Goal: Information Seeking & Learning: Learn about a topic

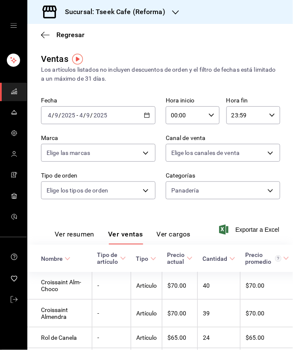
click at [89, 112] on input "9" at bounding box center [88, 115] width 4 height 7
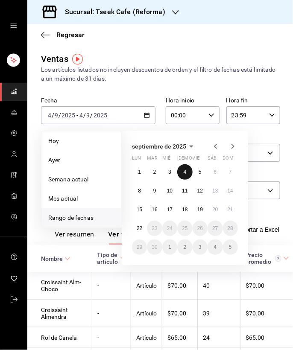
click at [182, 170] on button "4" at bounding box center [184, 171] width 15 height 15
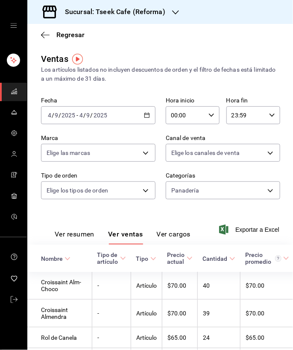
click at [78, 119] on div "[DATE] [DATE] - [DATE] [DATE]" at bounding box center [98, 115] width 114 height 18
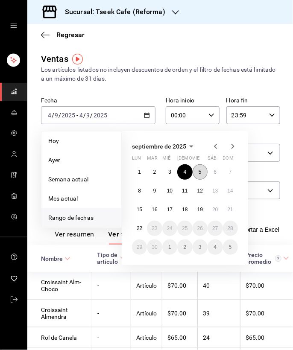
click at [202, 174] on button "5" at bounding box center [199, 171] width 15 height 15
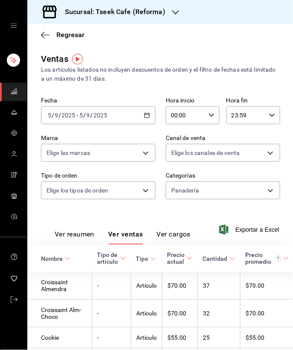
click at [106, 115] on input "2025" at bounding box center [100, 115] width 15 height 7
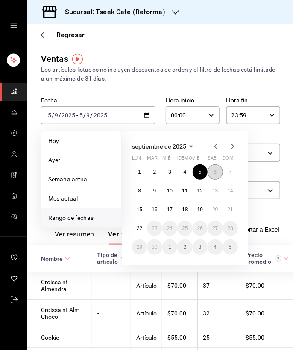
click at [212, 172] on button "6" at bounding box center [214, 171] width 15 height 15
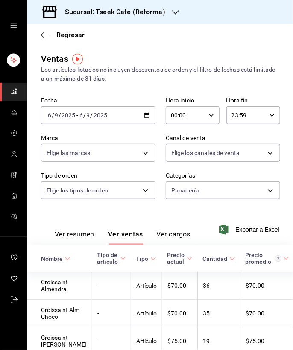
click at [76, 119] on div "[DATE] [DATE] - [DATE] [DATE]" at bounding box center [98, 115] width 114 height 18
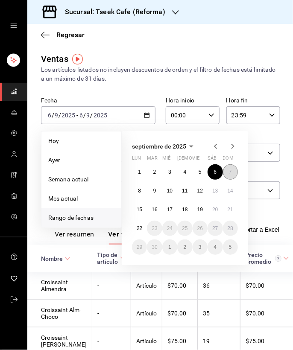
click at [236, 169] on button "7" at bounding box center [230, 171] width 15 height 15
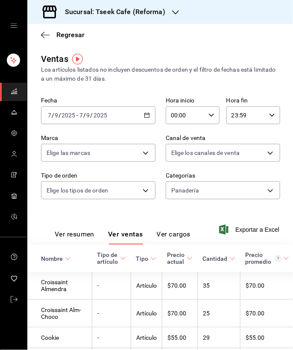
click at [84, 110] on div "2025-09-07 7 / 9 / 2025 - 2025-09-07 7 / 9 / 2025" at bounding box center [98, 115] width 114 height 18
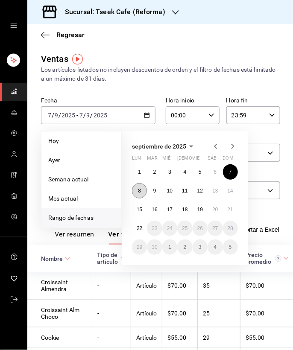
click at [139, 189] on abbr "8" at bounding box center [139, 191] width 3 height 6
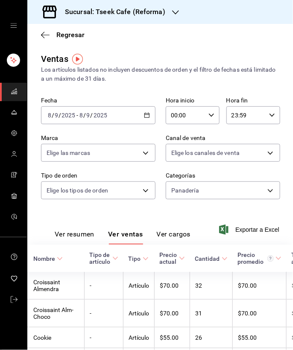
click at [98, 118] on input "2025" at bounding box center [100, 115] width 15 height 7
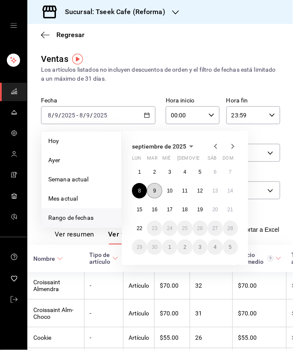
click at [152, 186] on button "9" at bounding box center [154, 190] width 15 height 15
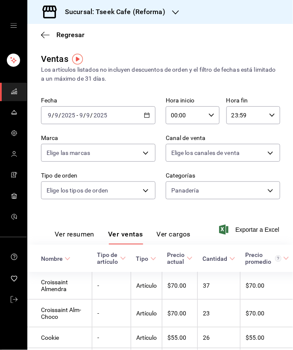
click at [63, 117] on input "2025" at bounding box center [68, 115] width 15 height 7
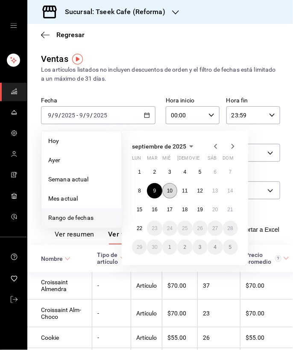
click at [171, 191] on abbr "10" at bounding box center [170, 191] width 6 height 6
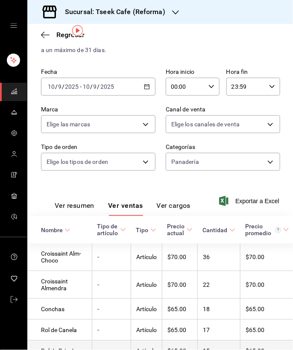
scroll to position [29, 0]
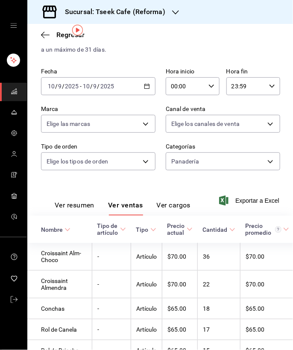
click at [63, 94] on div "[DATE] [DATE] - [DATE] [DATE]" at bounding box center [98, 86] width 114 height 18
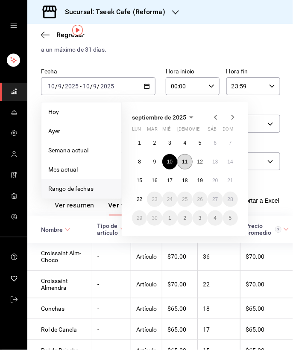
click at [186, 166] on button "11" at bounding box center [184, 161] width 15 height 15
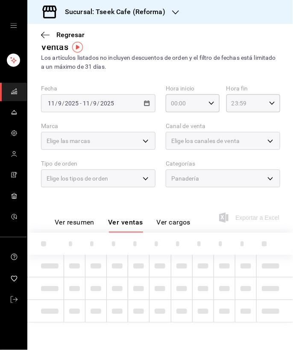
scroll to position [12, 0]
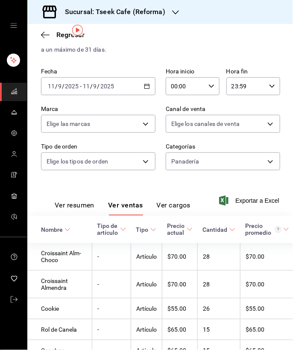
drag, startPoint x: 186, startPoint y: 166, endPoint x: 135, endPoint y: 200, distance: 61.7
click at [135, 200] on div "Ventas Los artículos listados no incluyen descuentos de orden y el filtro de fe…" at bounding box center [159, 256] width 265 height 466
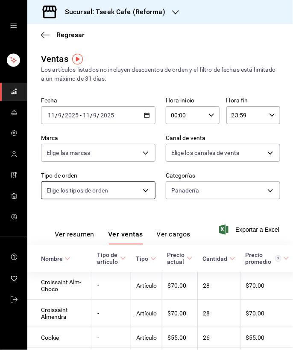
scroll to position [0, 0]
click at [78, 118] on input "2025" at bounding box center [71, 115] width 15 height 7
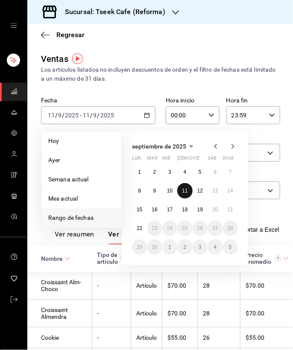
click at [189, 191] on button "11" at bounding box center [184, 190] width 15 height 15
click at [189, 191] on body "Sucursal: Tseek Cafe (Reforma) Regresar Ventas Los artículos listados no incluy…" at bounding box center [146, 175] width 293 height 350
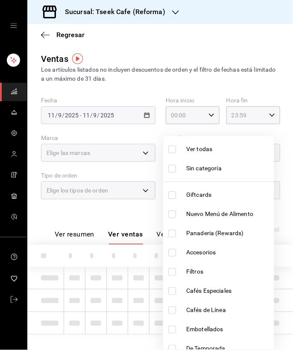
click at [112, 220] on div at bounding box center [146, 175] width 293 height 350
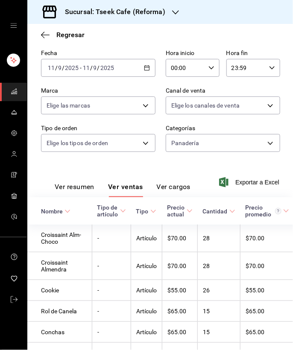
scroll to position [47, 0]
click at [88, 70] on input "11" at bounding box center [86, 68] width 8 height 7
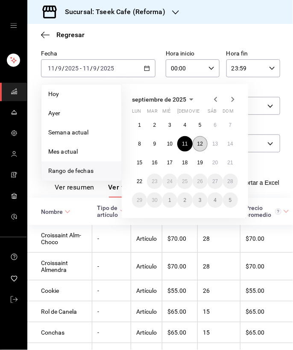
click at [204, 140] on button "12" at bounding box center [199, 143] width 15 height 15
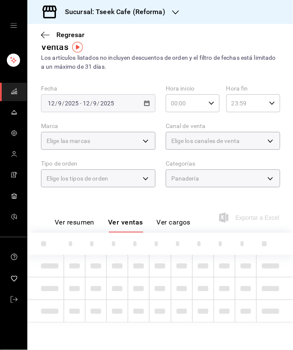
scroll to position [47, 0]
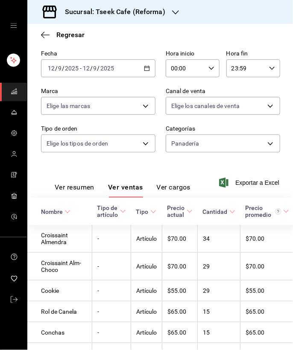
click at [106, 71] on input "2025" at bounding box center [107, 68] width 15 height 7
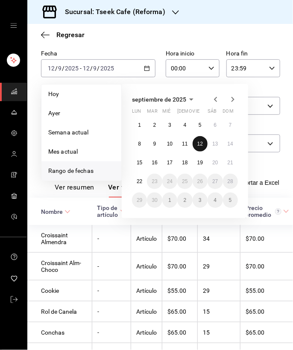
click at [199, 145] on abbr "12" at bounding box center [200, 144] width 6 height 6
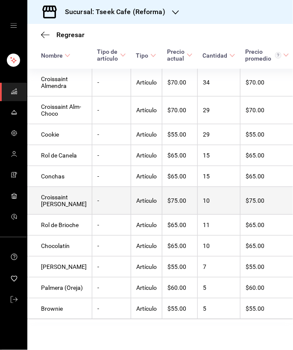
scroll to position [0, 0]
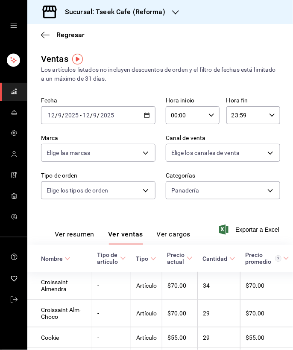
click at [98, 117] on span "/" at bounding box center [98, 115] width 3 height 7
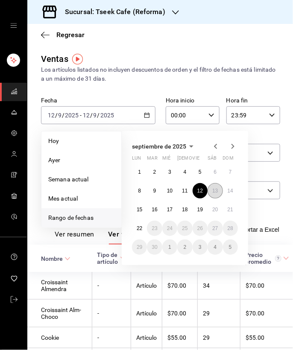
click at [219, 191] on button "13" at bounding box center [214, 190] width 15 height 15
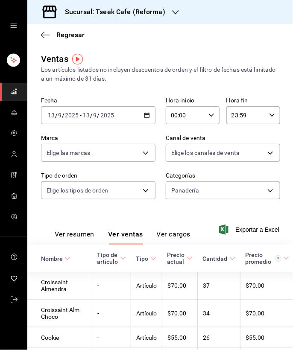
click at [85, 115] on input "13" at bounding box center [86, 115] width 8 height 7
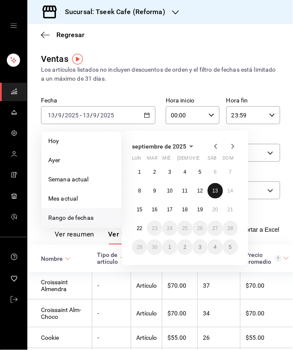
click at [216, 191] on abbr "13" at bounding box center [215, 191] width 6 height 6
click at [216, 191] on body "Sucursal: Tseek Cafe (Reforma) Regresar Ventas Los artículos listados no incluy…" at bounding box center [146, 175] width 293 height 350
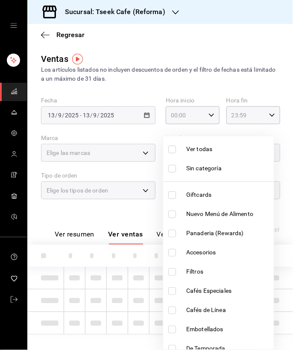
click at [90, 220] on div at bounding box center [146, 175] width 293 height 350
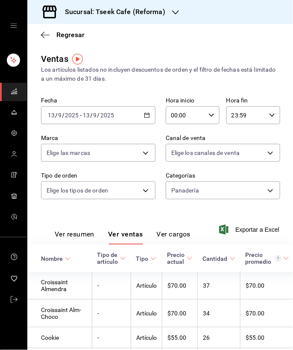
click at [79, 113] on div "2025-09-13 13 / 9 / 2025" at bounding box center [62, 115] width 33 height 7
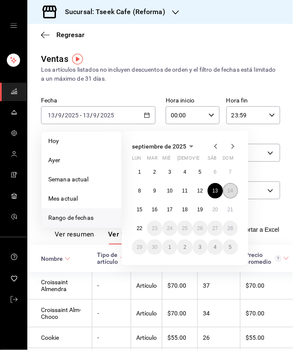
click at [233, 192] on button "14" at bounding box center [230, 190] width 15 height 15
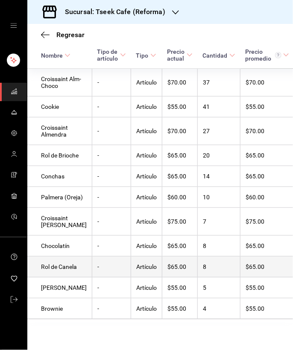
scroll to position [258, 0]
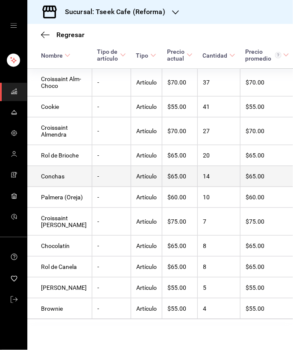
click at [39, 166] on td "Conchas" at bounding box center [59, 176] width 65 height 21
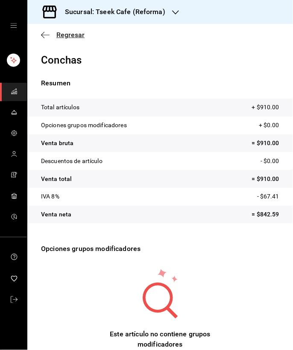
click at [45, 31] on icon "button" at bounding box center [45, 35] width 9 height 8
click at [45, 38] on icon "button" at bounding box center [45, 35] width 9 height 8
click at [45, 35] on icon "button" at bounding box center [45, 35] width 9 height 8
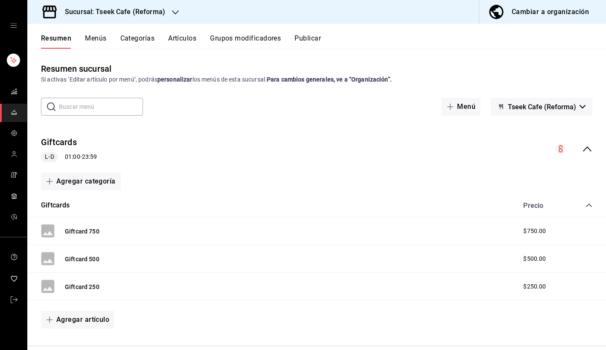
click at [135, 12] on h3 "Sucursal: Tseek Cafe (Reforma)" at bounding box center [111, 12] width 107 height 10
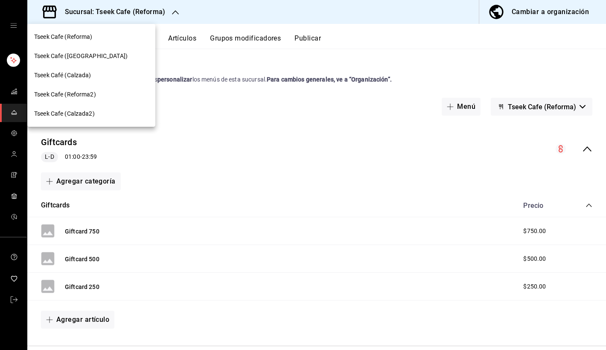
click at [102, 38] on div "Tseek Cafe (Reforma)" at bounding box center [91, 36] width 114 height 9
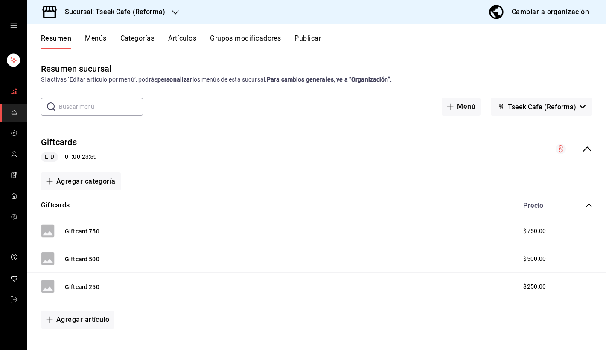
click at [20, 96] on link "mailbox folders" at bounding box center [13, 92] width 27 height 18
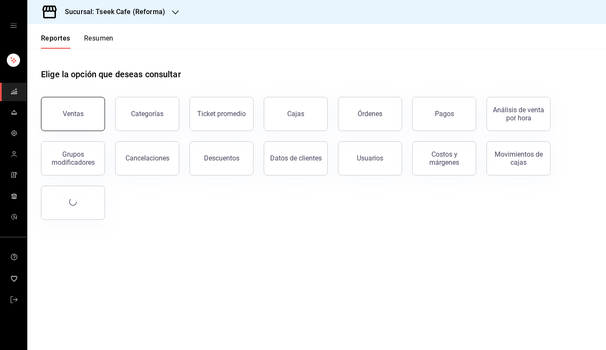
click at [102, 120] on button "Ventas" at bounding box center [73, 114] width 64 height 34
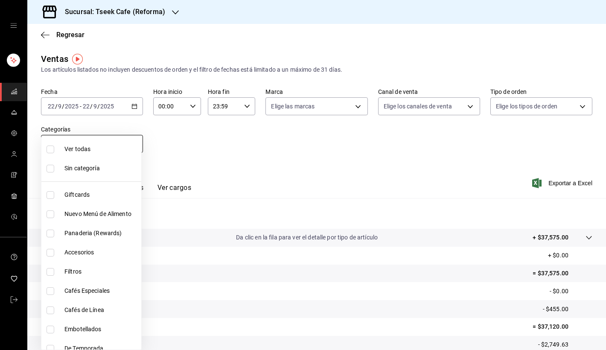
click at [87, 140] on body "Sucursal: Tseek Cafe (Reforma) Regresar Ventas Los artículos listados no incluy…" at bounding box center [303, 175] width 606 height 350
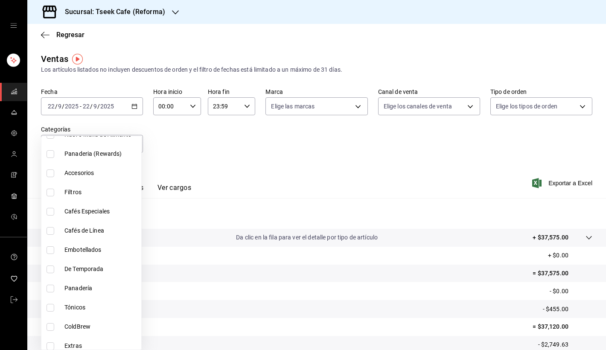
scroll to position [80, 0]
click at [62, 286] on li "Panadería" at bounding box center [91, 287] width 100 height 19
type input "0b7fcb44-61bf-4770-bb9d-81f6e86a3d2c"
checkbox input "true"
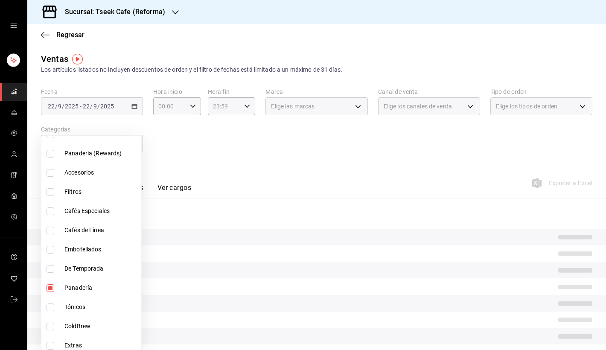
click at [222, 156] on div at bounding box center [303, 175] width 606 height 350
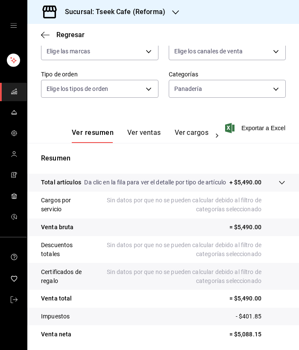
scroll to position [102, 0]
click at [145, 131] on button "Ver ventas" at bounding box center [144, 135] width 34 height 15
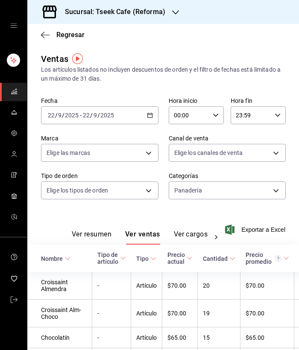
click at [108, 115] on input "2025" at bounding box center [107, 115] width 15 height 7
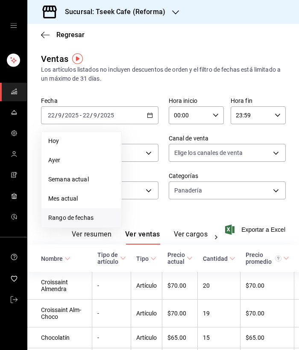
click at [82, 220] on span "Rango de fechas" at bounding box center [81, 217] width 66 height 9
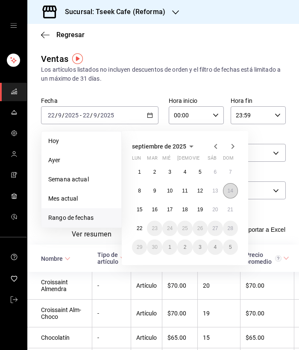
click at [232, 191] on abbr "14" at bounding box center [230, 191] width 6 height 6
click at [232, 191] on body "Sucursal: Tseek Cafe (Reforma) Regresar Ventas Los artículos listados no incluy…" at bounding box center [149, 175] width 299 height 350
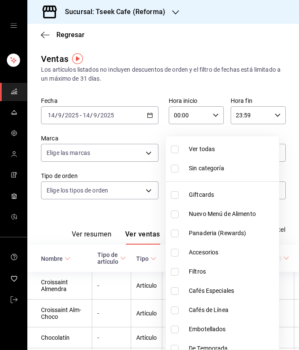
click at [232, 191] on ul "Ver todas Sin categoría Giftcards Nuevo Menú de Alimento Panaderia (Rewards) Ac…" at bounding box center [221, 242] width 113 height 213
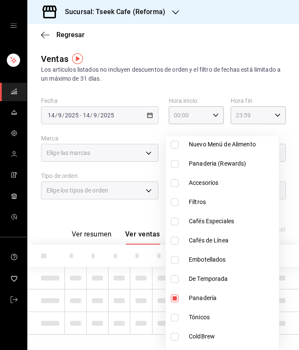
scroll to position [73, 0]
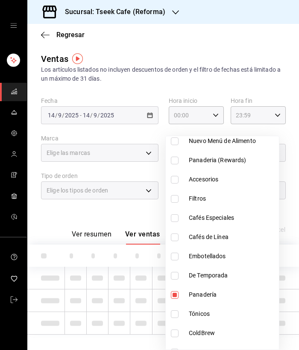
click at [216, 295] on span "Panadería" at bounding box center [232, 294] width 87 height 9
checkbox input "false"
click at [216, 295] on span "Panadería" at bounding box center [232, 294] width 87 height 9
type input "0b7fcb44-61bf-4770-bb9d-81f6e86a3d2c"
checkbox input "true"
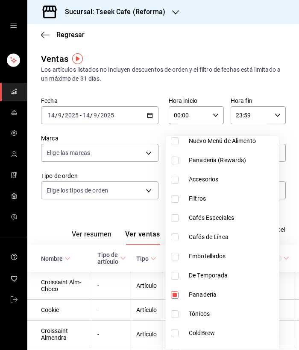
click at [59, 226] on div at bounding box center [149, 175] width 299 height 350
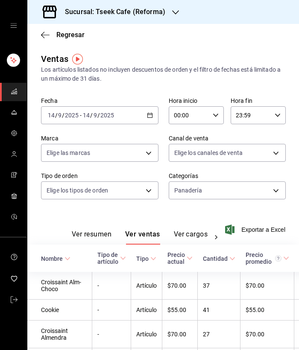
click at [90, 119] on span "/" at bounding box center [91, 115] width 3 height 7
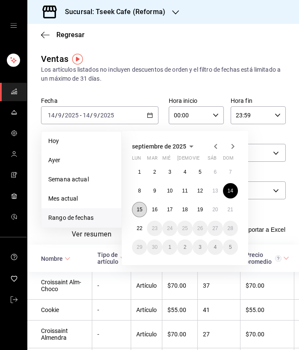
click at [139, 211] on abbr "15" at bounding box center [139, 209] width 6 height 6
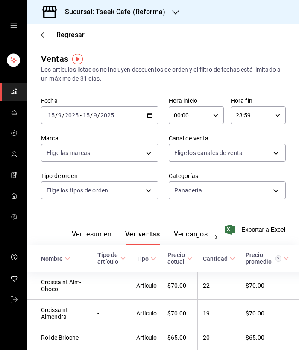
click at [109, 119] on input "2025" at bounding box center [107, 115] width 15 height 7
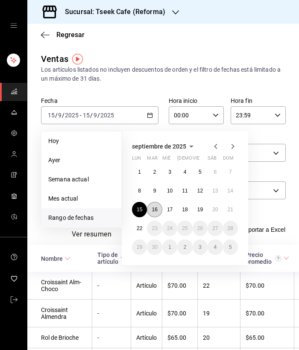
click at [154, 210] on abbr "16" at bounding box center [154, 209] width 6 height 6
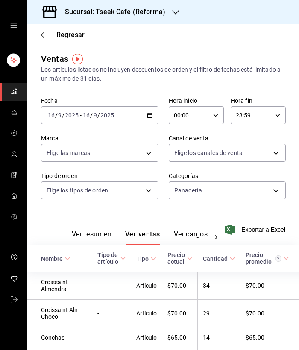
click at [89, 112] on input "16" at bounding box center [86, 115] width 8 height 7
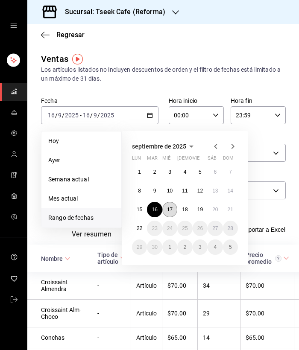
click at [169, 208] on abbr "17" at bounding box center [170, 209] width 6 height 6
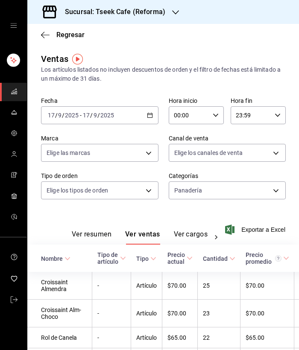
click at [91, 116] on span "/" at bounding box center [91, 115] width 3 height 7
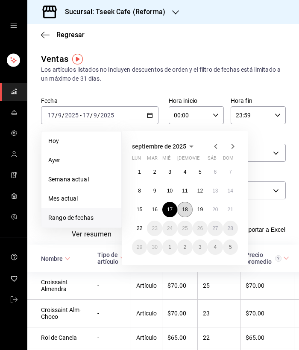
click at [187, 206] on abbr "18" at bounding box center [185, 209] width 6 height 6
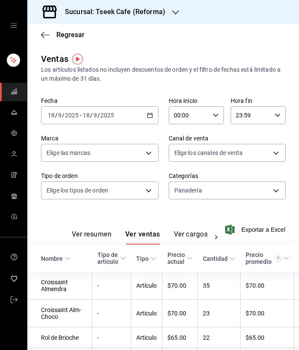
click at [77, 113] on input "2025" at bounding box center [71, 115] width 15 height 7
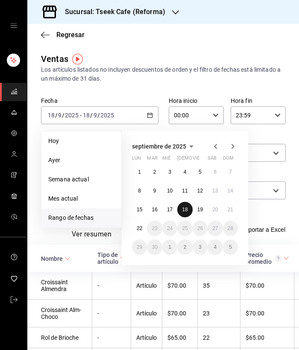
click at [179, 203] on div "1 2 3 4 5 6 7 8 9 10 11 12 13 14 15 16 17 18 19 20 21 22 23 24 25 26 27 28 29 3…" at bounding box center [185, 209] width 106 height 90
drag, startPoint x: 179, startPoint y: 203, endPoint x: 183, endPoint y: 206, distance: 5.7
click at [183, 206] on abbr "18" at bounding box center [185, 209] width 6 height 6
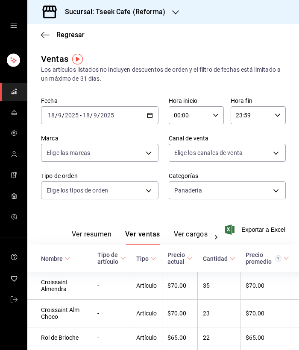
click at [97, 109] on div "[DATE] [DATE] - [DATE] [DATE]" at bounding box center [99, 115] width 117 height 18
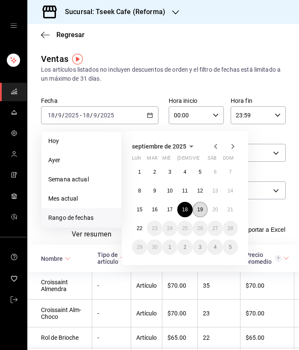
click at [197, 212] on button "19" at bounding box center [199, 209] width 15 height 15
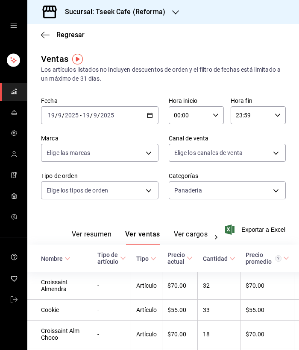
click at [92, 110] on div "[DATE] [DATE] - [DATE] [DATE]" at bounding box center [99, 115] width 117 height 18
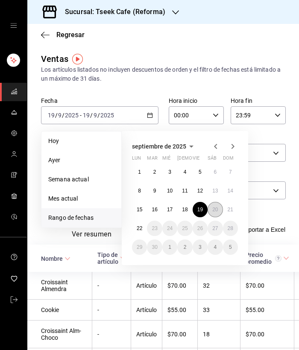
click at [214, 208] on abbr "20" at bounding box center [215, 209] width 6 height 6
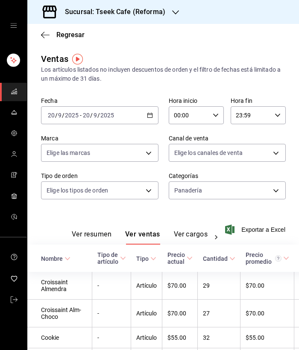
click at [73, 113] on input "2025" at bounding box center [71, 115] width 15 height 7
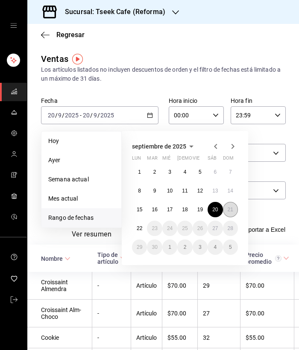
click at [232, 212] on button "21" at bounding box center [230, 209] width 15 height 15
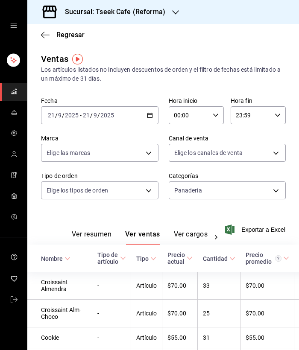
click at [90, 120] on div "[DATE] [DATE] - [DATE] [DATE]" at bounding box center [99, 115] width 117 height 18
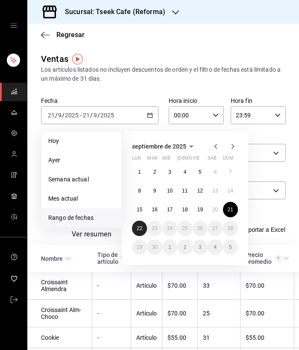
click at [139, 226] on abbr "22" at bounding box center [139, 228] width 6 height 6
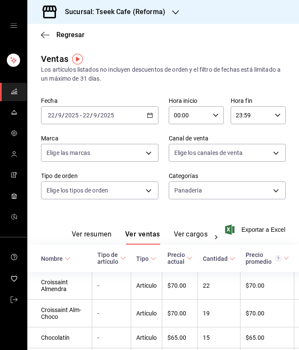
click at [75, 115] on input "2025" at bounding box center [71, 115] width 15 height 7
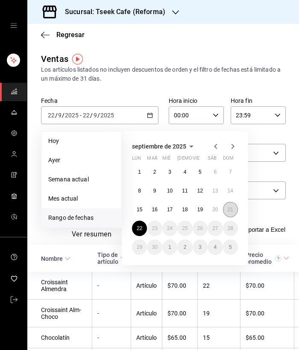
click at [227, 209] on abbr "21" at bounding box center [230, 209] width 6 height 6
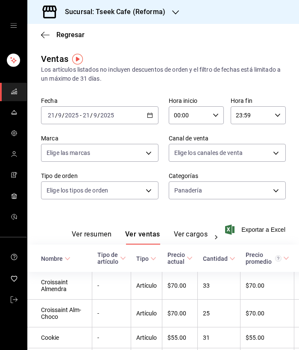
click at [147, 8] on h3 "Sucursal: Tseek Cafe (Reforma)" at bounding box center [111, 12] width 107 height 10
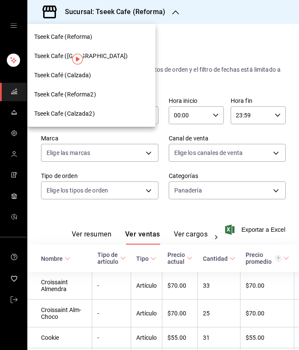
click at [93, 73] on div "Tseek Café (Calzada)" at bounding box center [91, 75] width 114 height 9
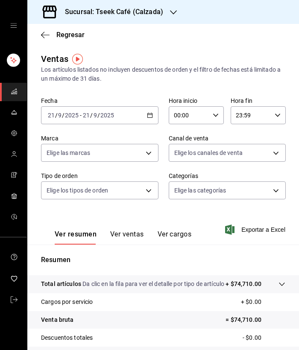
click at [70, 118] on input "2025" at bounding box center [71, 115] width 15 height 7
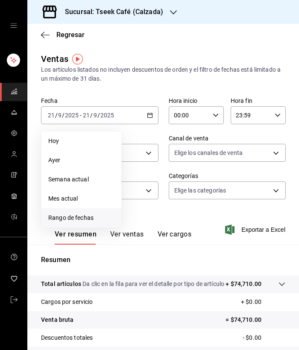
click at [87, 215] on span "Rango de fechas" at bounding box center [81, 217] width 66 height 9
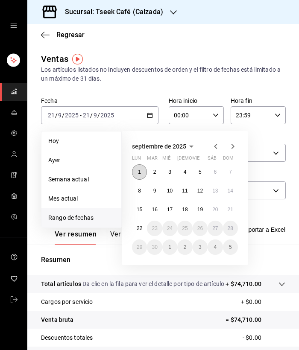
click at [136, 175] on button "1" at bounding box center [139, 171] width 15 height 15
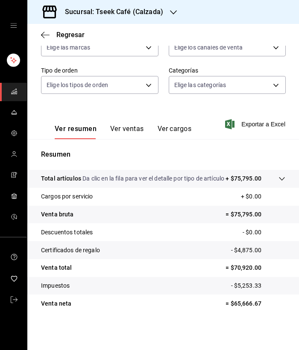
scroll to position [114, 0]
click at [117, 125] on button "Ver ventas" at bounding box center [127, 132] width 34 height 15
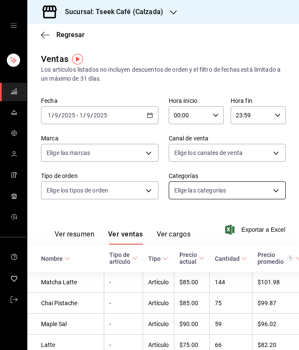
click at [216, 187] on body "Sucursal: Tseek Café (Calzada) Regresar Ventas Los artículos listados no incluy…" at bounding box center [149, 175] width 299 height 350
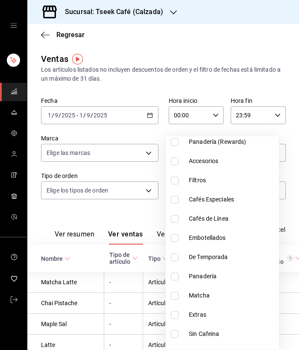
scroll to position [99, 0]
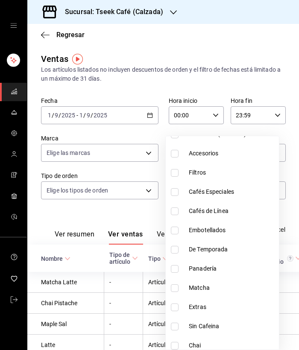
click at [209, 260] on li "Panadería" at bounding box center [221, 268] width 113 height 19
type input "41c38e61-98cf-4eba-a0d0-149e962ee828"
checkbox input "true"
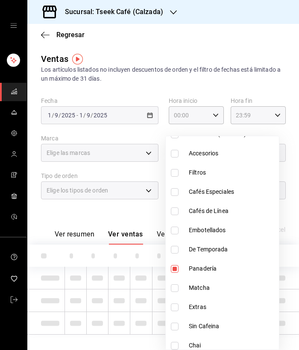
click at [102, 216] on div at bounding box center [149, 175] width 299 height 350
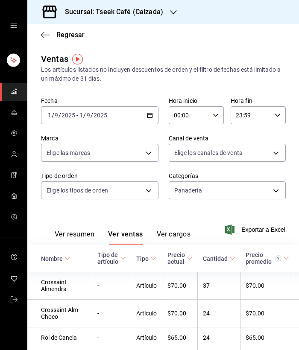
click at [84, 110] on div "[DATE] [DATE] - [DATE] [DATE]" at bounding box center [99, 115] width 117 height 18
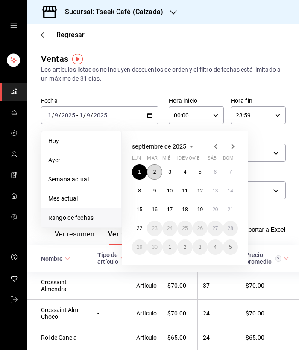
click at [151, 177] on button "2" at bounding box center [154, 171] width 15 height 15
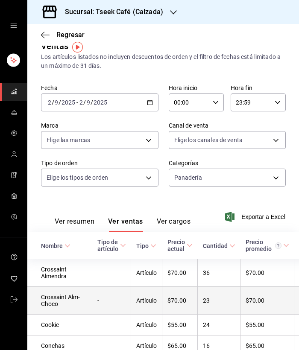
scroll to position [7, 0]
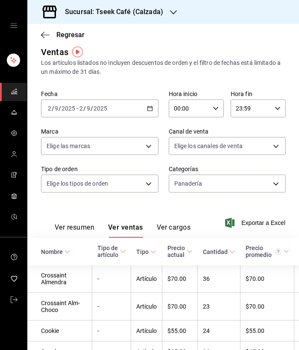
click at [94, 107] on input "2025" at bounding box center [100, 108] width 15 height 7
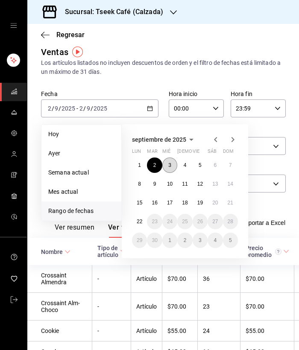
click at [166, 159] on button "3" at bounding box center [169, 164] width 15 height 15
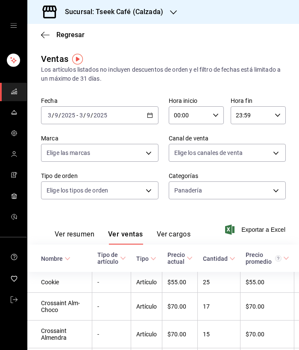
click at [86, 114] on input "9" at bounding box center [88, 115] width 4 height 7
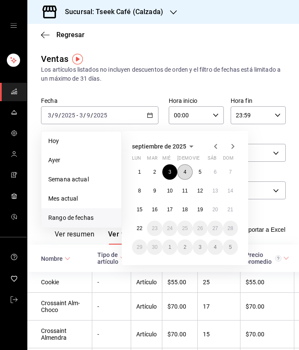
click at [187, 171] on button "4" at bounding box center [184, 171] width 15 height 15
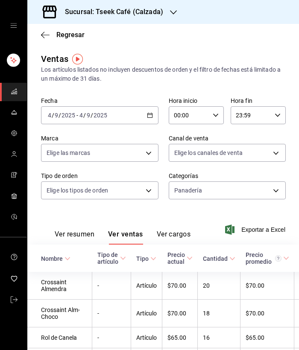
click at [79, 113] on input "4" at bounding box center [81, 115] width 4 height 7
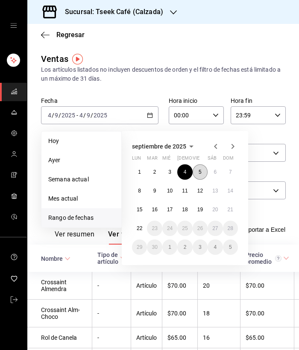
click at [202, 171] on button "5" at bounding box center [199, 171] width 15 height 15
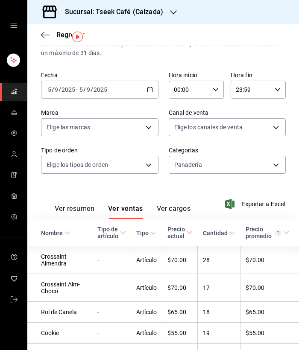
scroll to position [22, 0]
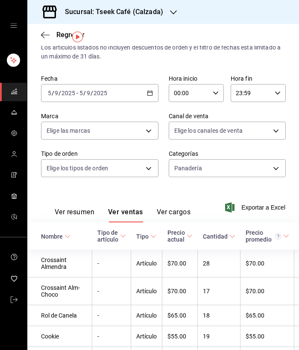
click at [99, 92] on input "2025" at bounding box center [100, 93] width 15 height 7
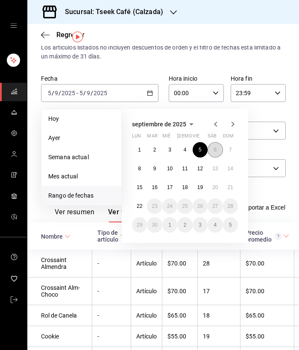
click at [215, 150] on abbr "6" at bounding box center [214, 150] width 3 height 6
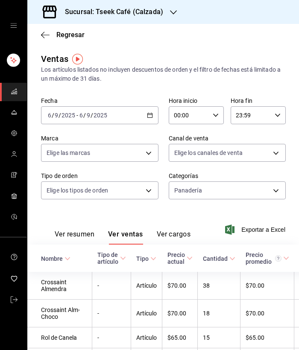
click at [102, 110] on div "[DATE] [DATE] - [DATE] [DATE]" at bounding box center [99, 115] width 117 height 18
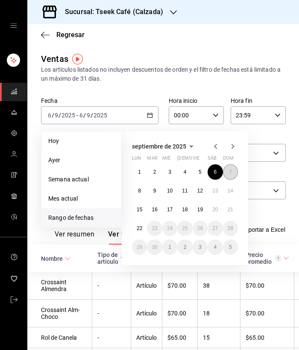
click at [230, 177] on button "7" at bounding box center [230, 171] width 15 height 15
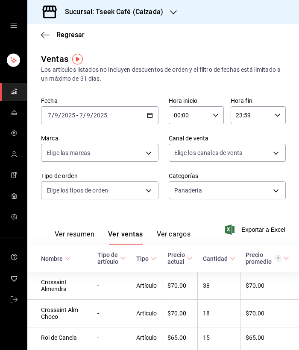
click at [230, 177] on label "Categorías" at bounding box center [226, 176] width 117 height 6
click at [102, 116] on input "2025" at bounding box center [100, 115] width 15 height 7
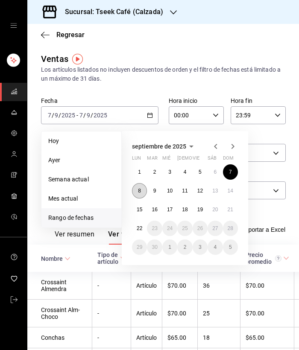
click at [138, 192] on abbr "8" at bounding box center [139, 191] width 3 height 6
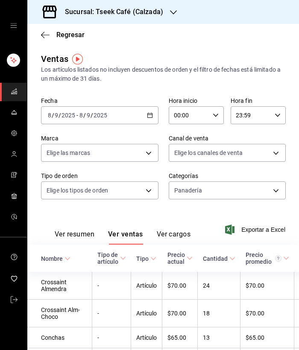
click at [87, 112] on input "9" at bounding box center [88, 115] width 4 height 7
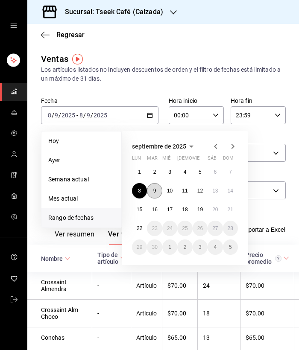
click at [157, 192] on button "9" at bounding box center [154, 190] width 15 height 15
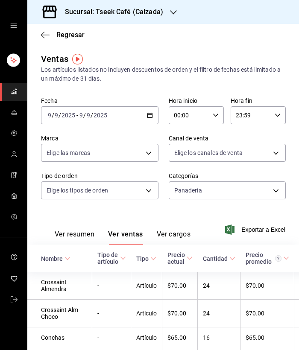
click at [110, 112] on div "[DATE] [DATE] - [DATE] [DATE]" at bounding box center [99, 115] width 117 height 18
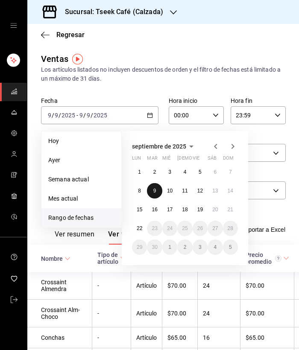
click at [157, 189] on button "9" at bounding box center [154, 190] width 15 height 15
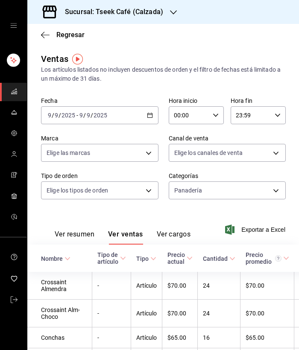
click at [157, 189] on div "Fecha [DATE] [DATE] - [DATE] [DATE] Hora inicio 00:00 Hora inicio Hora fin 23:5…" at bounding box center [163, 153] width 244 height 113
click at [90, 116] on input "9" at bounding box center [88, 115] width 4 height 7
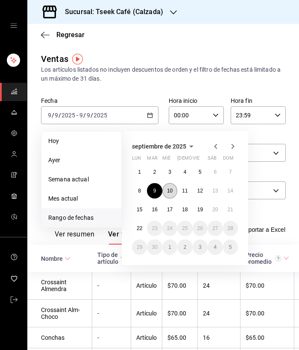
click at [167, 189] on abbr "10" at bounding box center [170, 191] width 6 height 6
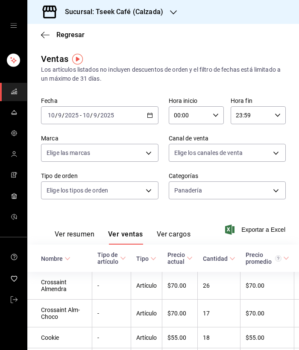
click at [58, 108] on div "[DATE] [DATE] - [DATE] [DATE]" at bounding box center [99, 115] width 117 height 18
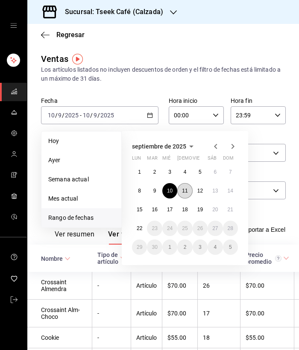
click at [179, 194] on button "11" at bounding box center [184, 190] width 15 height 15
